Goal: Task Accomplishment & Management: Complete application form

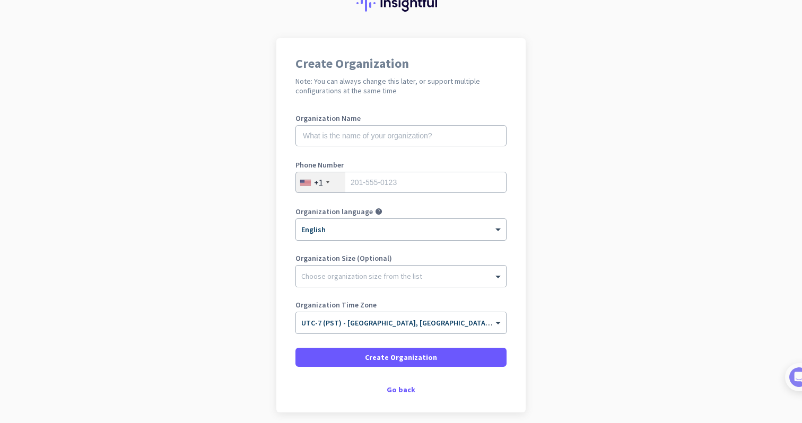
scroll to position [49, 0]
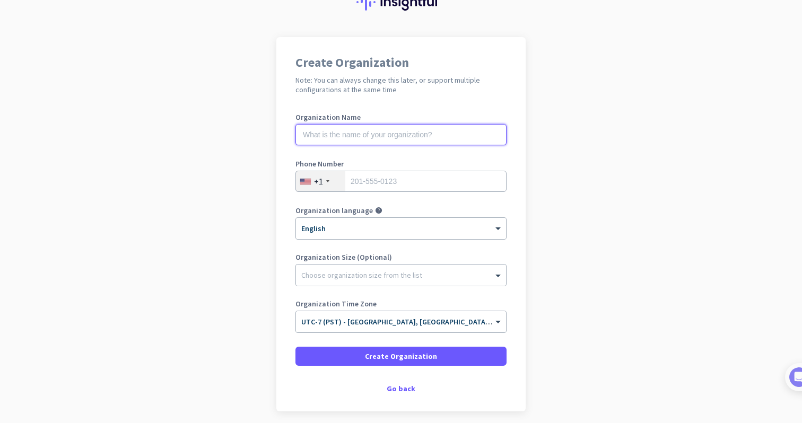
click at [374, 134] on input "text" at bounding box center [401, 134] width 211 height 21
paste input "[DOMAIN_NAME]"
type input "marquiscreative"
click at [390, 178] on input "tel" at bounding box center [401, 181] width 211 height 21
click at [491, 189] on input "6197739089" at bounding box center [401, 181] width 211 height 21
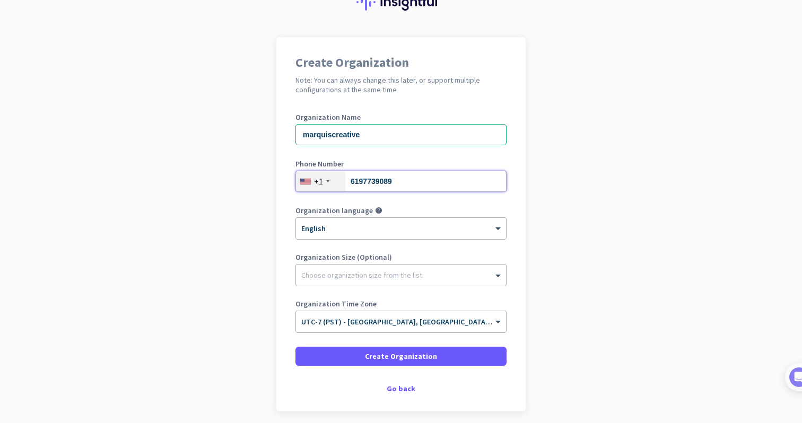
type input "6197739089"
click at [384, 279] on div "Choose organization size from the list" at bounding box center [361, 276] width 121 height 10
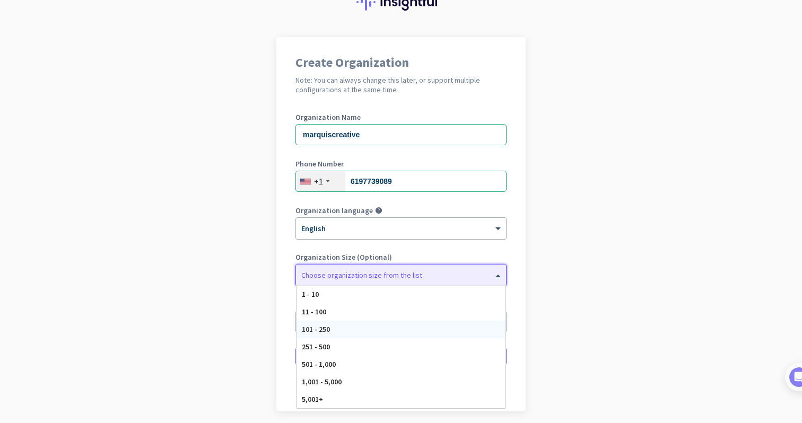
click at [339, 333] on div "101 - 250" at bounding box center [401, 330] width 209 height 18
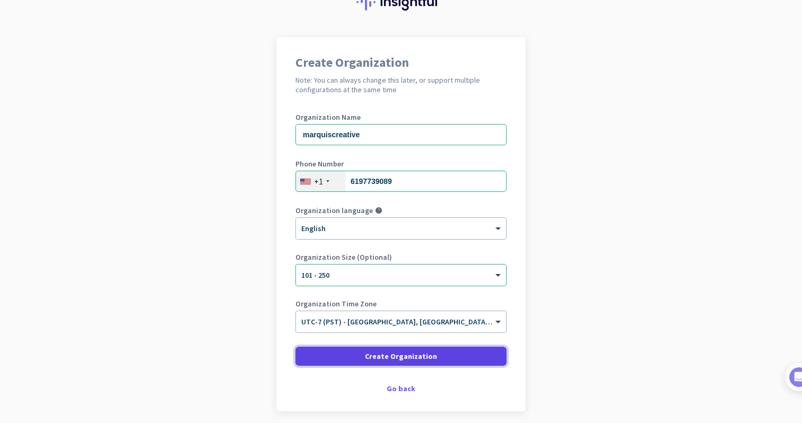
click at [399, 356] on span "Create Organization" at bounding box center [401, 356] width 72 height 11
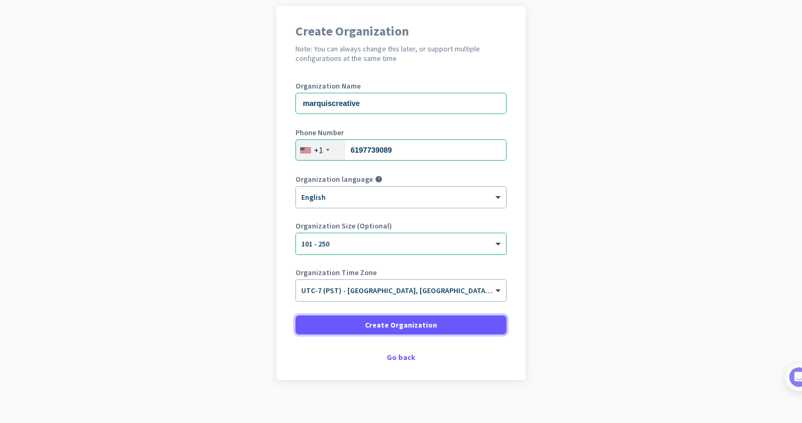
scroll to position [79, 0]
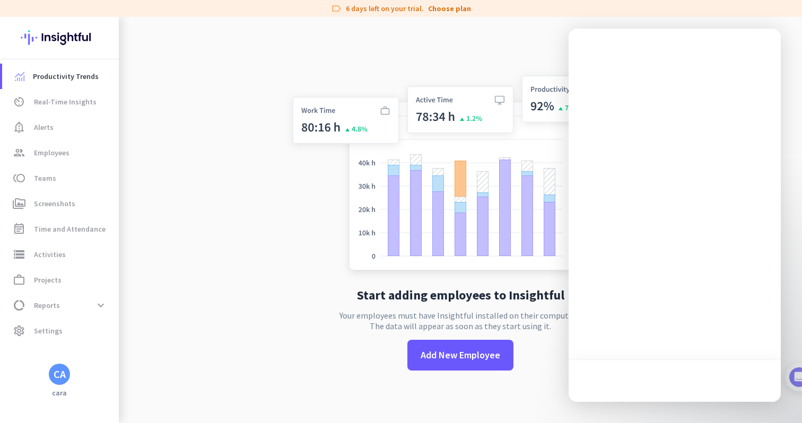
click at [143, 190] on app-no-employees "Start adding employees to Insightful Your employees must have Insightful instal…" at bounding box center [460, 228] width 683 height 423
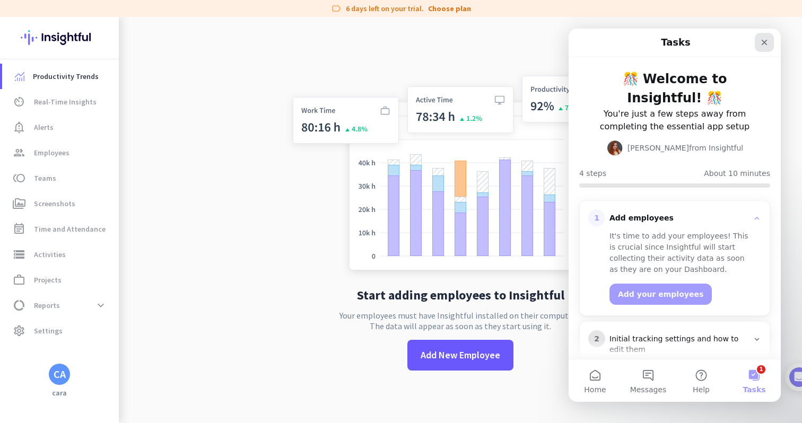
click at [762, 40] on icon "Close" at bounding box center [764, 42] width 8 height 8
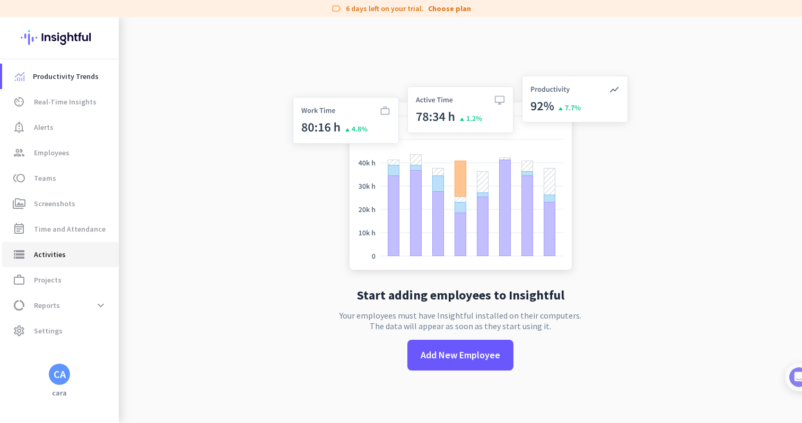
click at [70, 258] on span "storage Activities" at bounding box center [61, 254] width 100 height 13
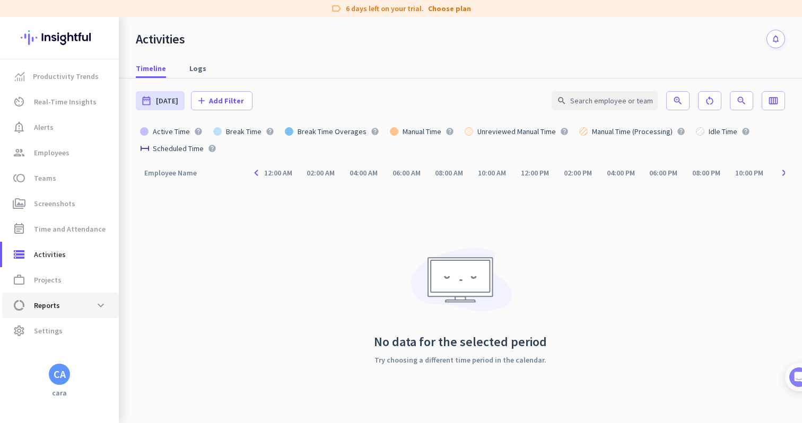
click at [89, 305] on span "data_usage Reports expand_more" at bounding box center [61, 305] width 100 height 19
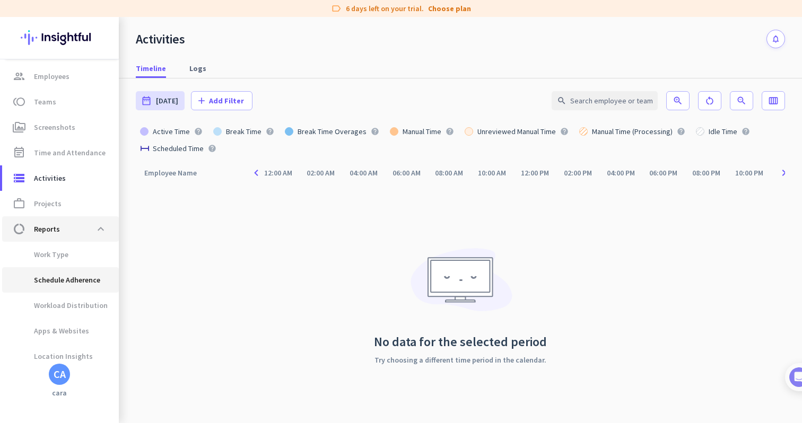
click at [89, 305] on ul "Work Type Schedule Adherence Workload Distribution Apps & Websites Location Ins…" at bounding box center [59, 305] width 119 height 127
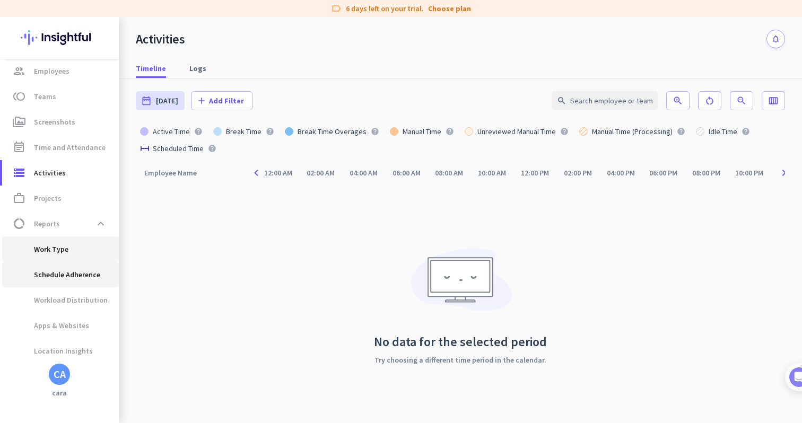
type input "[DATE] - [DATE]"
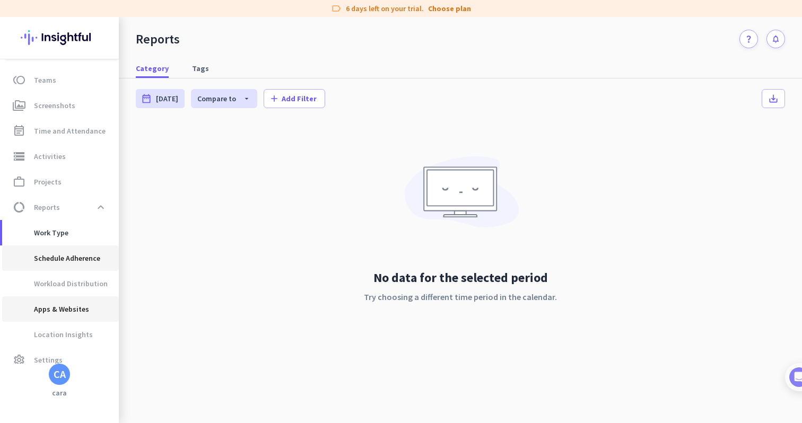
scroll to position [111, 0]
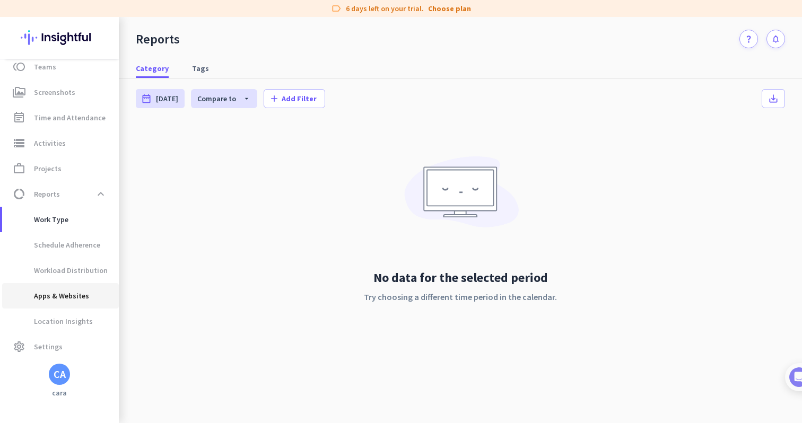
click at [83, 292] on span "Apps & Websites" at bounding box center [50, 295] width 79 height 25
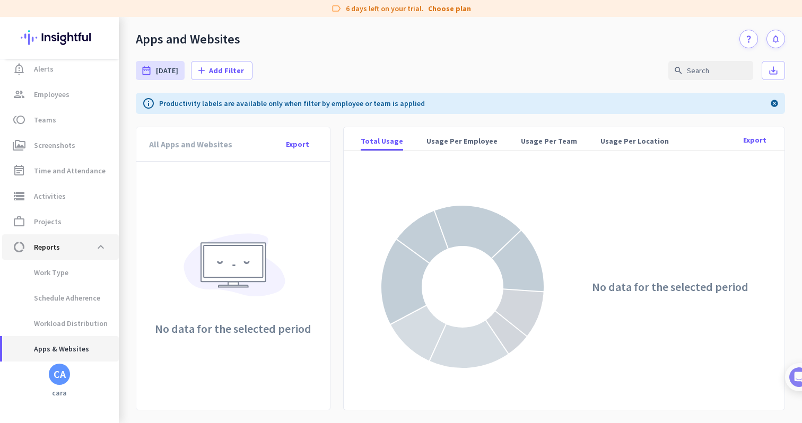
scroll to position [49, 0]
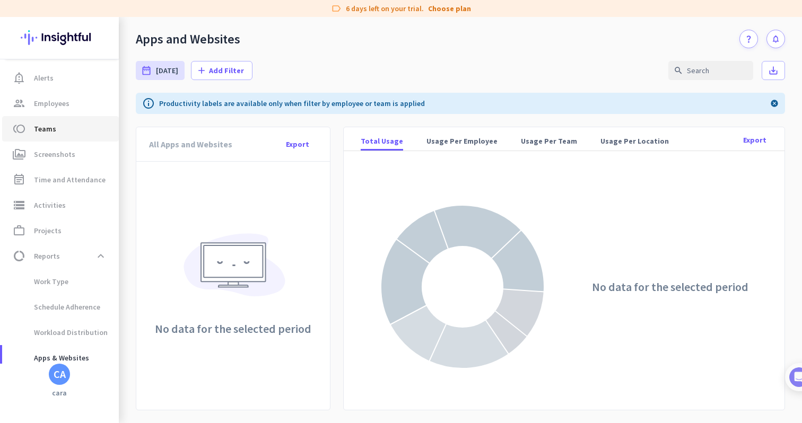
click at [45, 132] on span "Teams" at bounding box center [45, 129] width 22 height 13
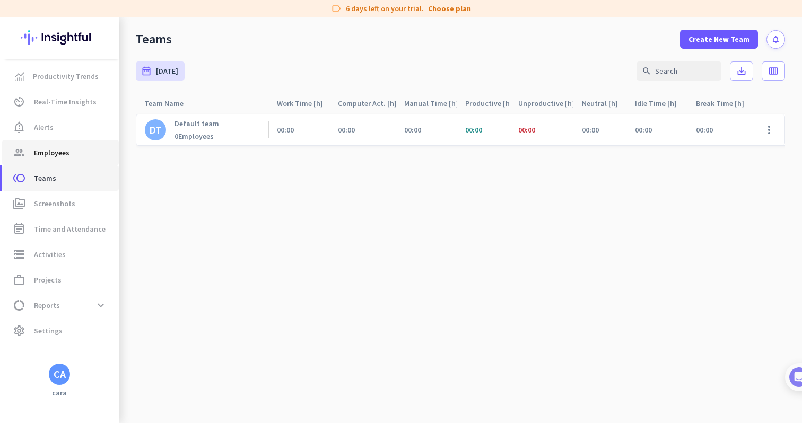
scroll to position [2, 0]
click at [44, 132] on ul "Productivity Trends av_timer Real-Time Insights notification_important Alerts g…" at bounding box center [59, 204] width 119 height 280
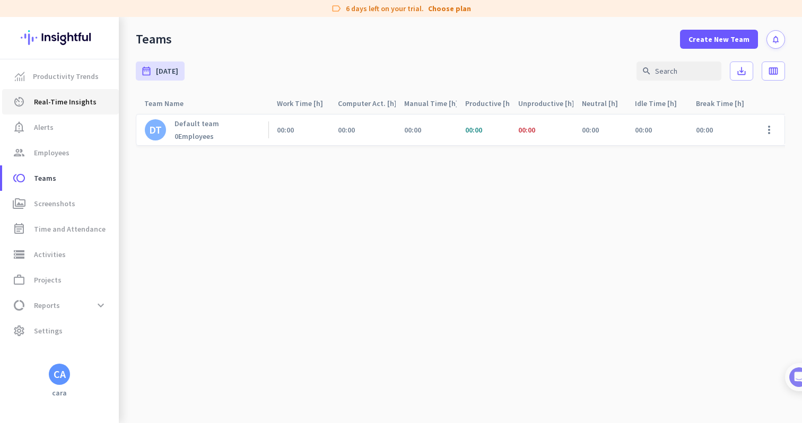
click at [57, 92] on link "av_timer Real-Time Insights" at bounding box center [60, 101] width 117 height 25
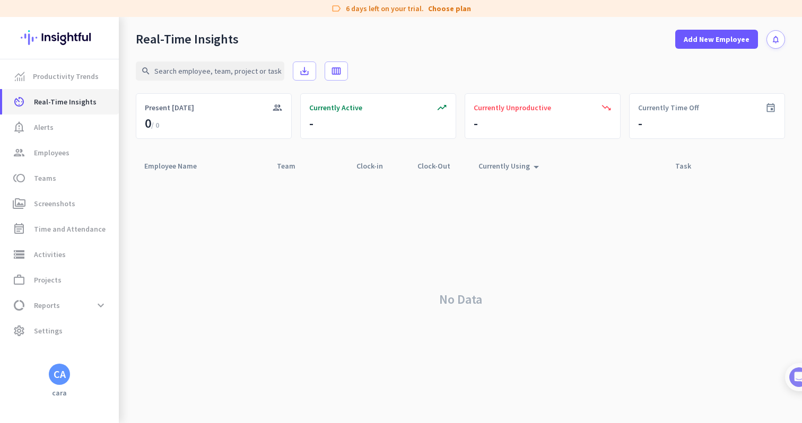
click at [53, 89] on link "av_timer Real-Time Insights" at bounding box center [60, 101] width 117 height 25
click at [48, 82] on span "Productivity Trends" at bounding box center [66, 76] width 66 height 13
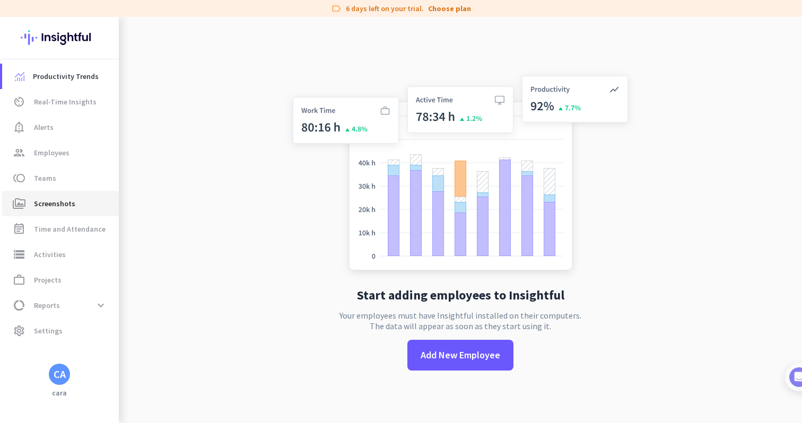
click at [54, 209] on span "Screenshots" at bounding box center [54, 203] width 41 height 13
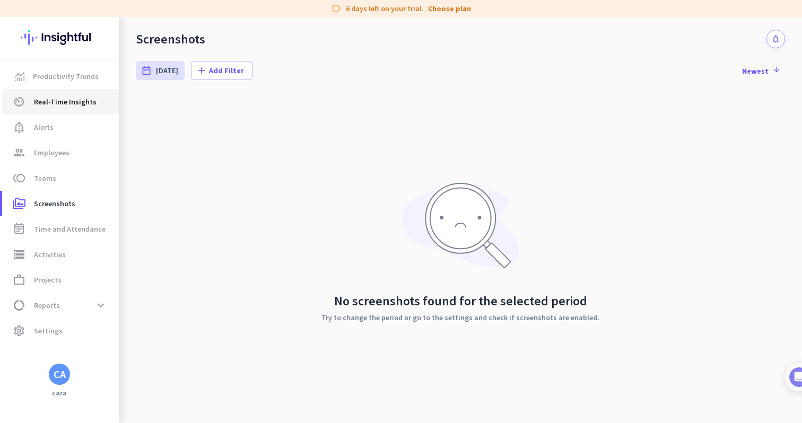
click at [55, 102] on span "Real-Time Insights" at bounding box center [65, 102] width 63 height 13
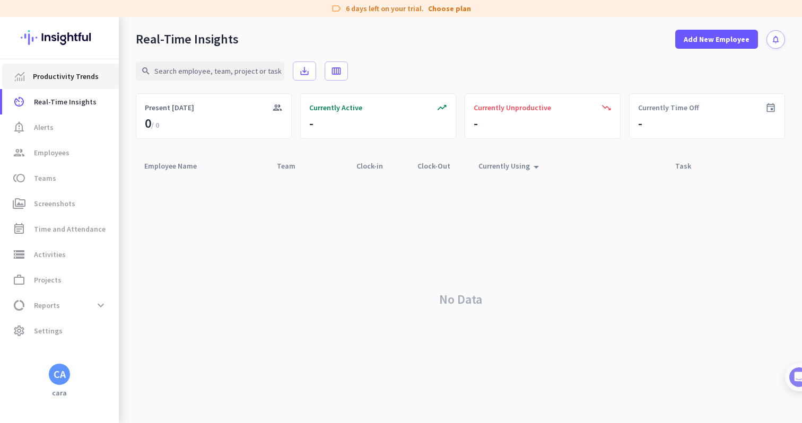
click at [48, 83] on link "Productivity Trends" at bounding box center [60, 76] width 117 height 25
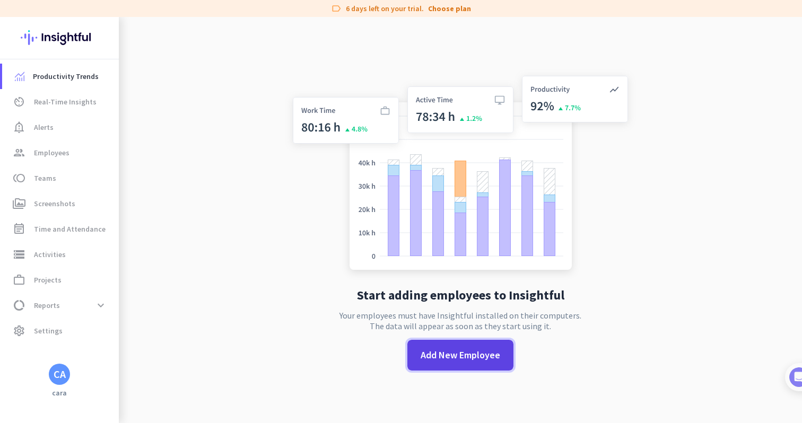
click at [439, 357] on span "Add New Employee" at bounding box center [461, 356] width 80 height 14
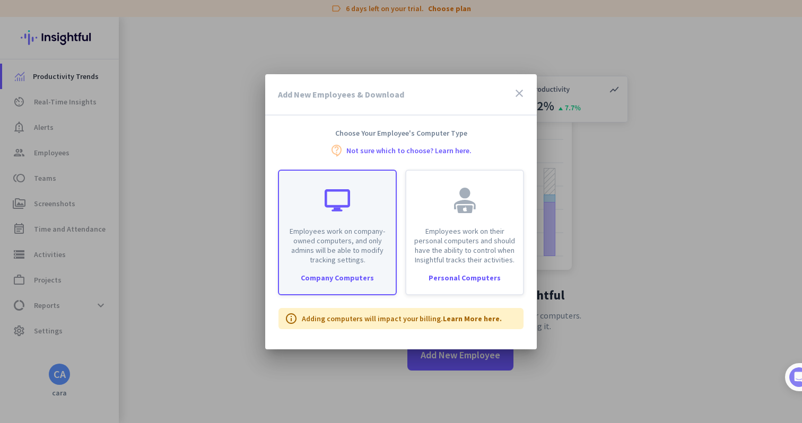
click at [348, 278] on div "Company Computers" at bounding box center [337, 277] width 117 height 7
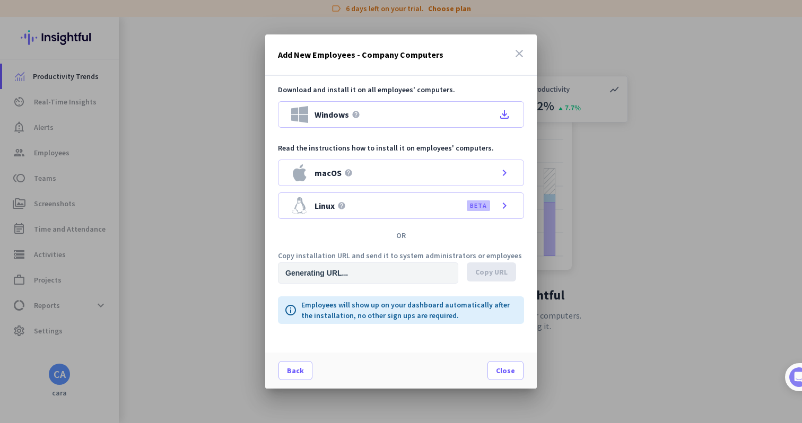
type input "[URL][DOMAIN_NAME]"
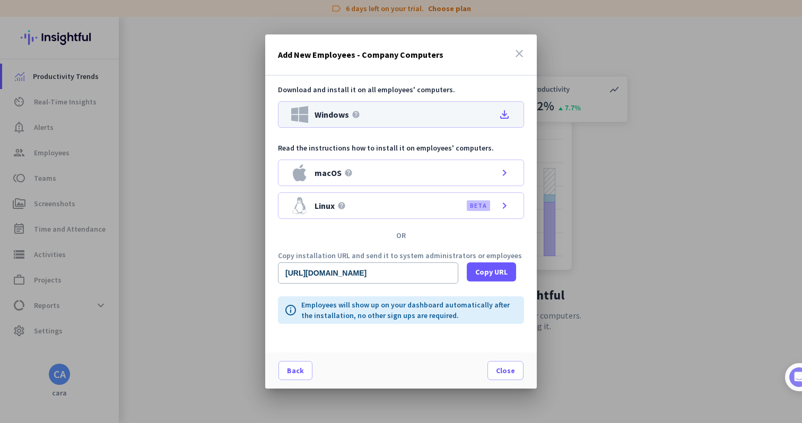
click at [507, 117] on icon "file_download" at bounding box center [504, 114] width 13 height 13
click at [293, 364] on span at bounding box center [295, 370] width 33 height 25
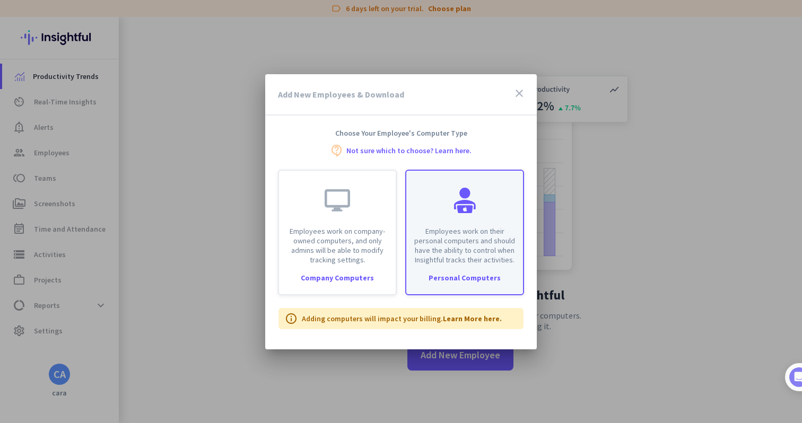
click at [455, 270] on div "Employees work on their personal computers and should have the ability to contr…" at bounding box center [464, 233] width 119 height 126
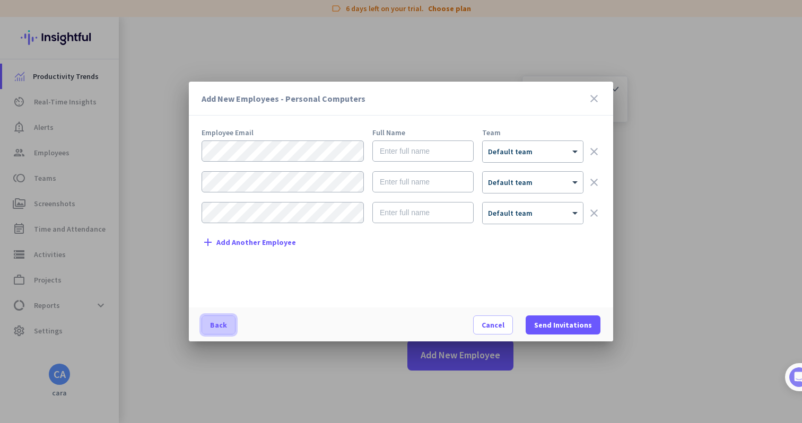
click at [212, 326] on span "Back" at bounding box center [218, 325] width 17 height 11
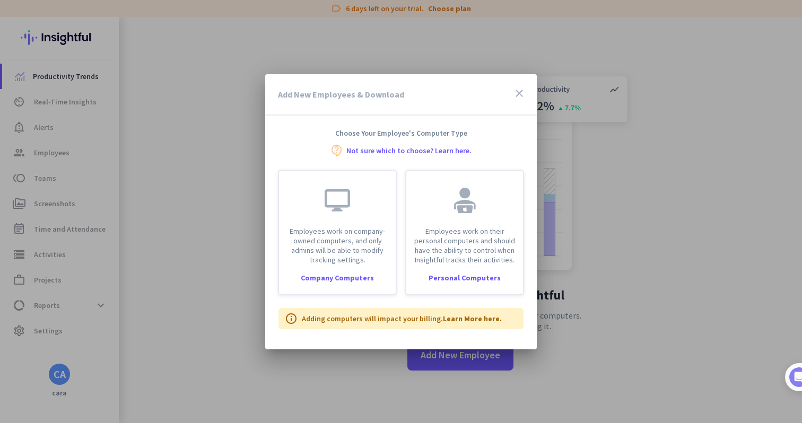
click at [524, 88] on icon "close" at bounding box center [519, 93] width 13 height 13
